Goal: Register for event/course

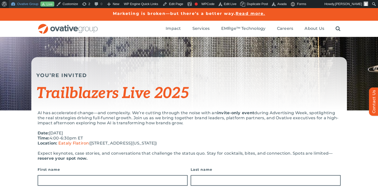
click at [22, 5] on link "Ovative Group" at bounding box center [25, 4] width 32 height 8
click at [31, 3] on link "Ovative Group" at bounding box center [25, 4] width 32 height 8
click at [217, 65] on div "YOU’RE INVITED" at bounding box center [188, 72] width 305 height 14
click at [241, 130] on p "Date: October 6th, 2025 Time: 4:00-6:30pm ET Location: Eataly Flatiron (200 5th…" at bounding box center [189, 137] width 303 height 15
